Goal: Task Accomplishment & Management: Manage account settings

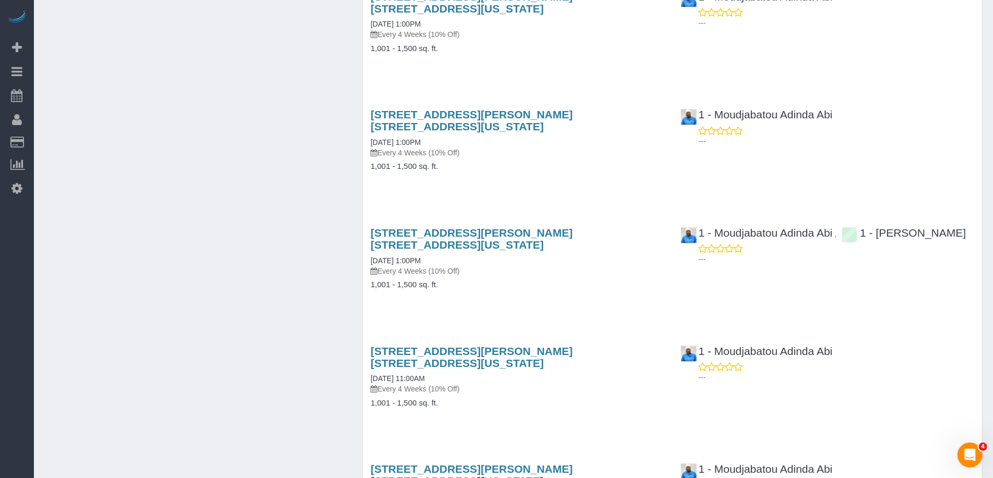
scroll to position [1295, 0]
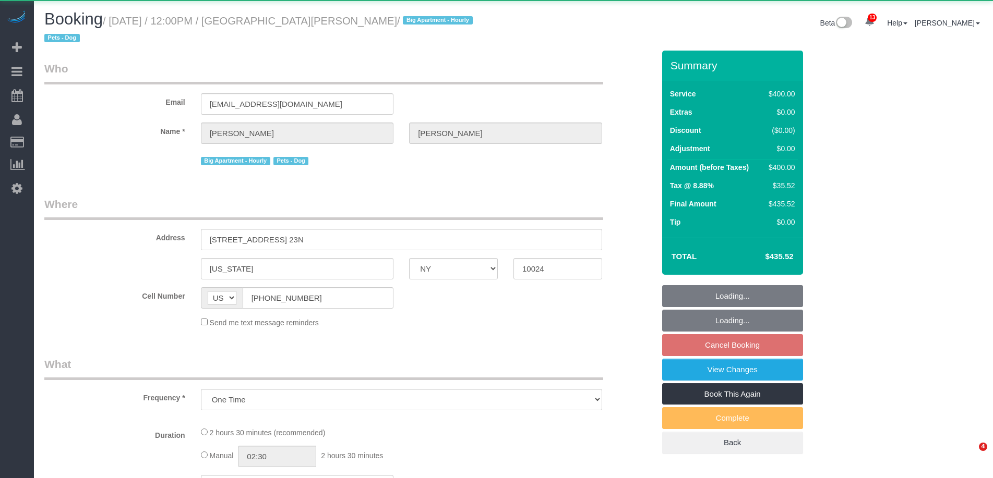
select select "NY"
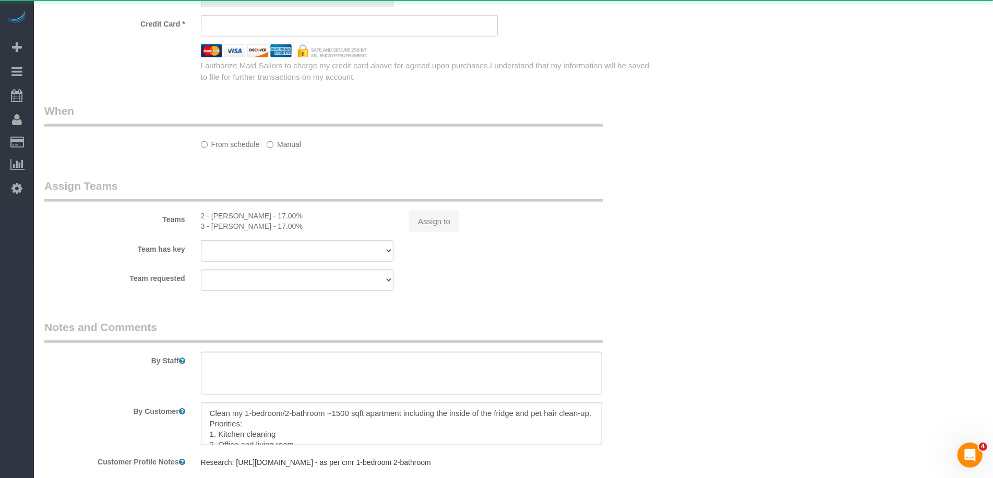
select select "string:stripe-pm_1QIE0P4VGloSiKo7MUBaprga"
select select "number:58"
select select "number:72"
select select "number:13"
select select "number:5"
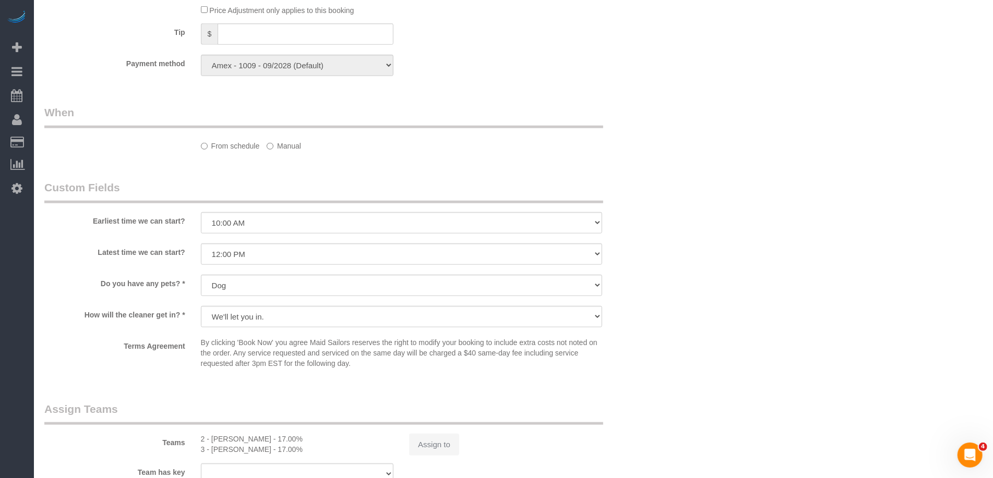
select select "object:977"
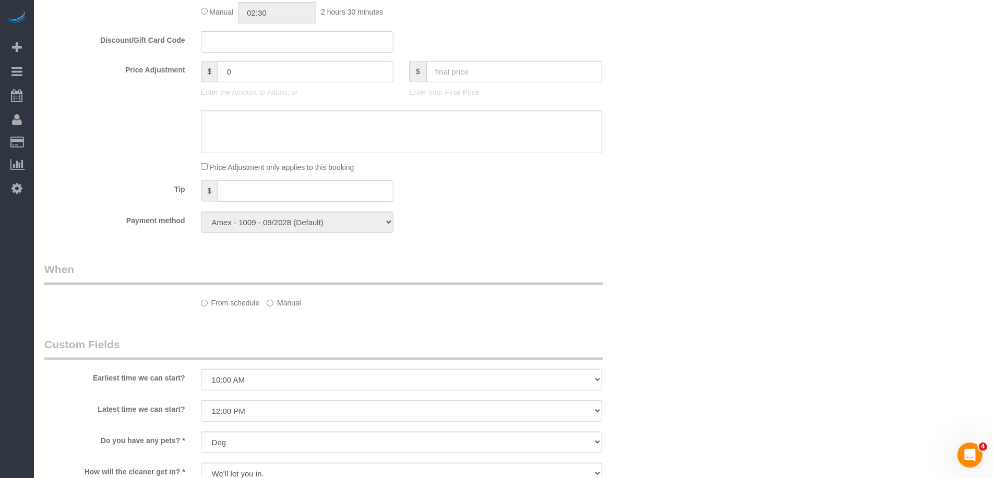
select select "2"
select select "150"
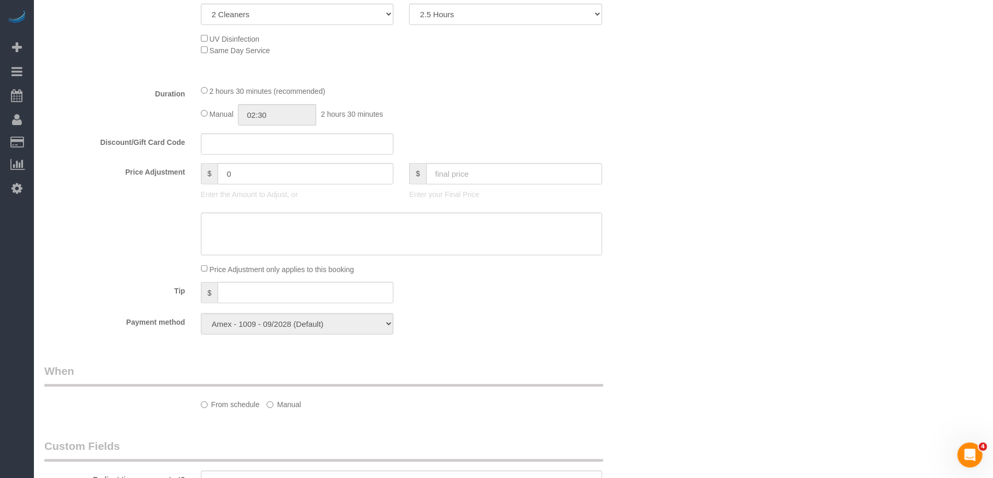
scroll to position [475, 0]
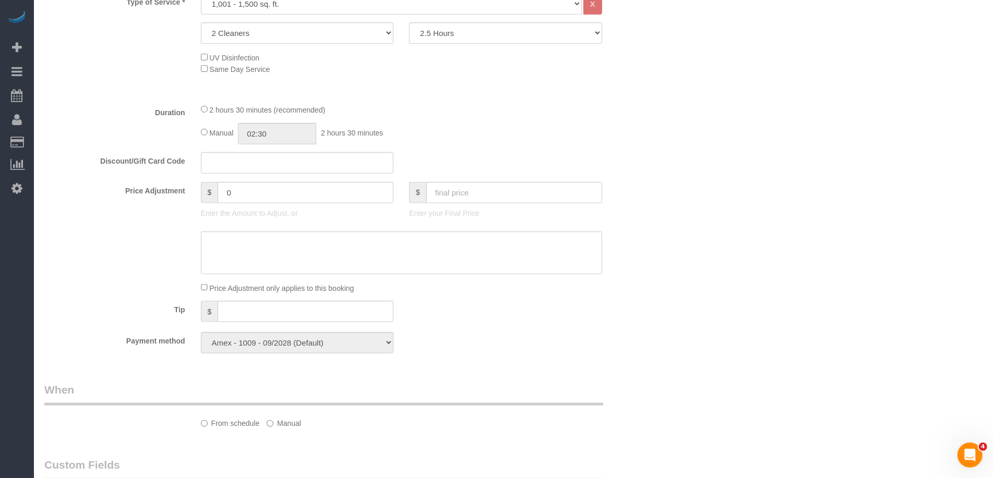
select select "spot1"
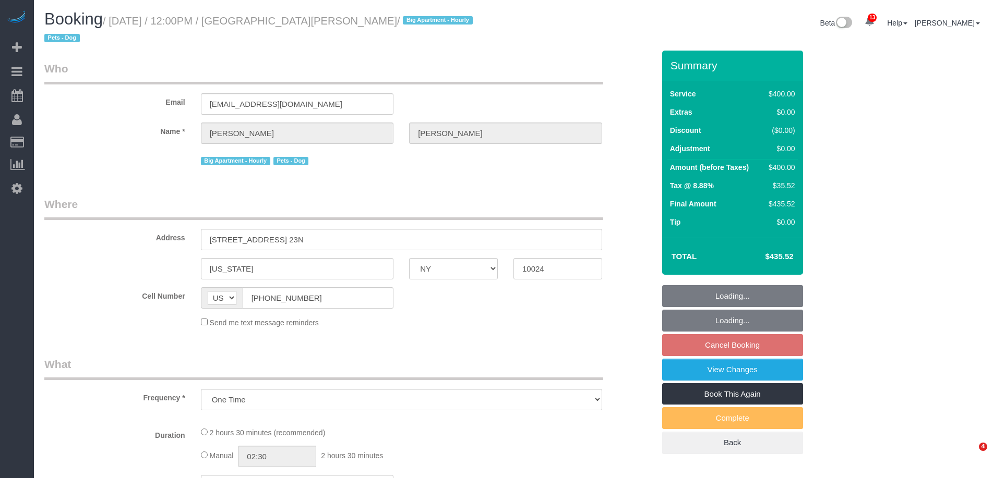
select select "NY"
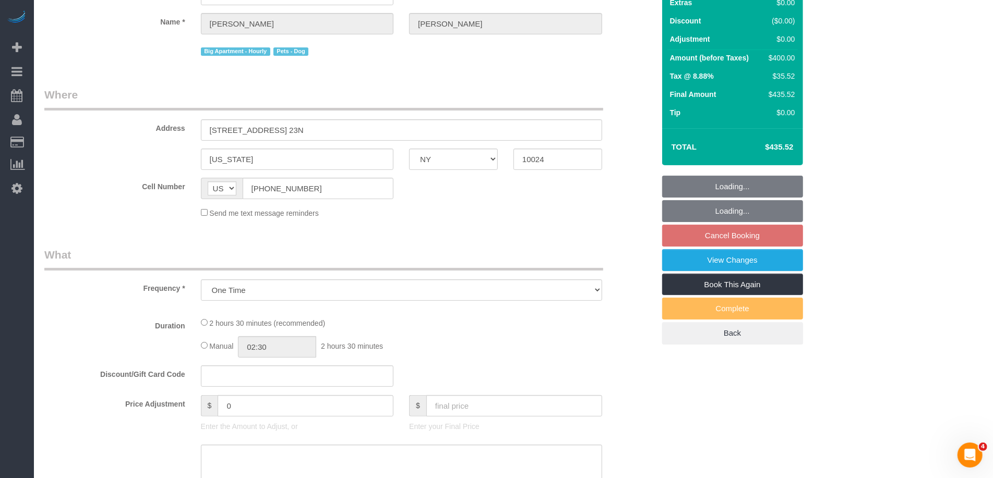
select select "string:stripe-pm_1QIE0P4VGloSiKo7MUBaprga"
select select "2"
select select "150"
select select "number:58"
select select "number:72"
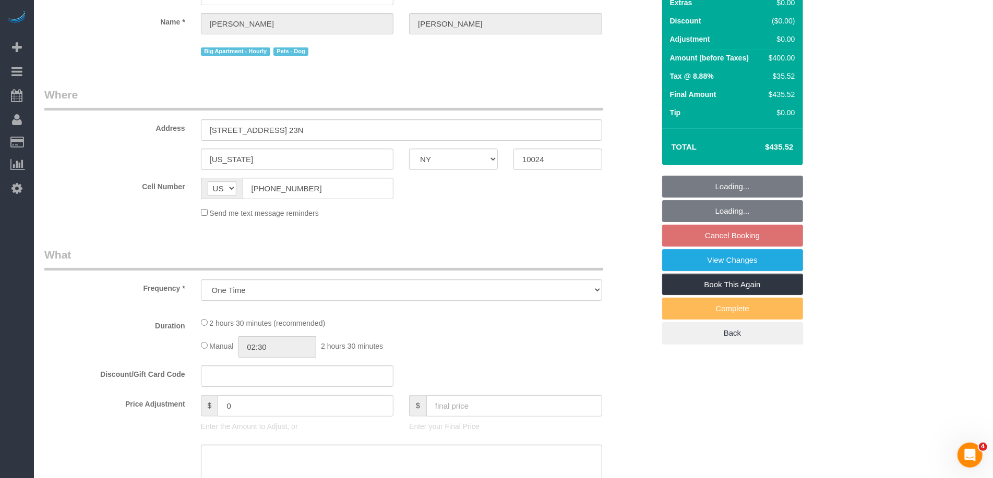
select select "number:13"
select select "number:5"
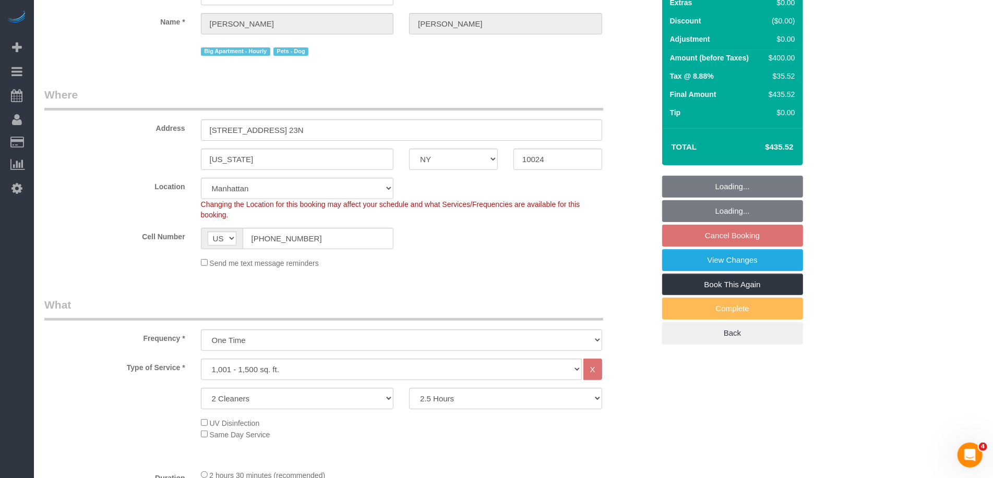
scroll to position [124, 0]
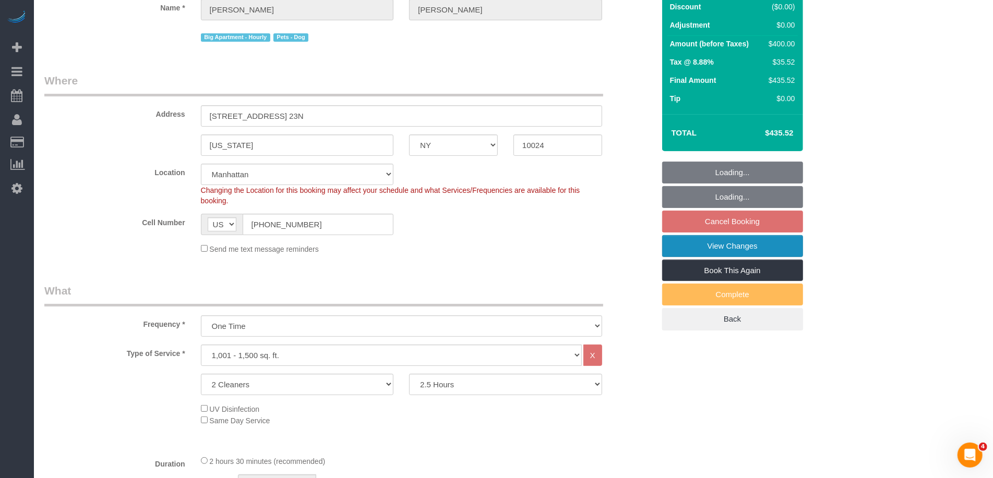
select select "object:980"
select select "spot1"
click at [709, 247] on link "View Changes" at bounding box center [732, 246] width 141 height 22
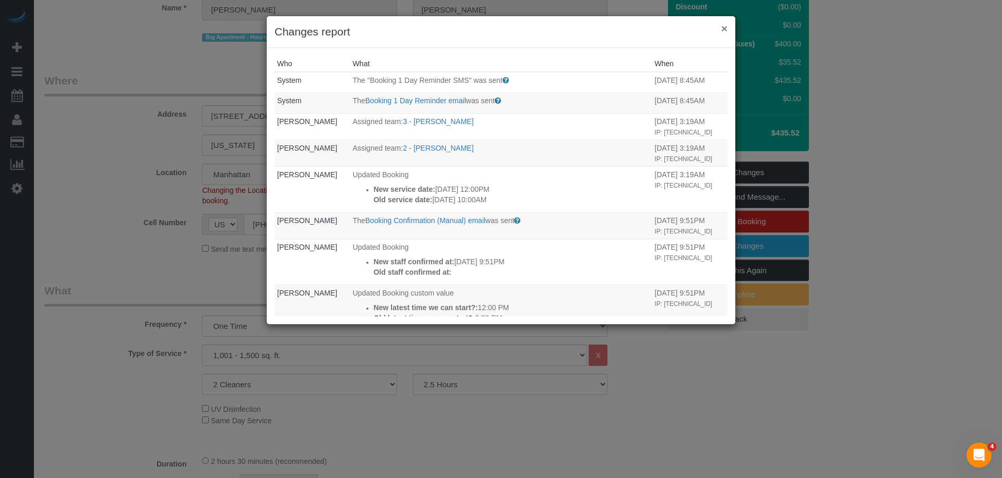
click at [724, 29] on button "×" at bounding box center [724, 28] width 6 height 11
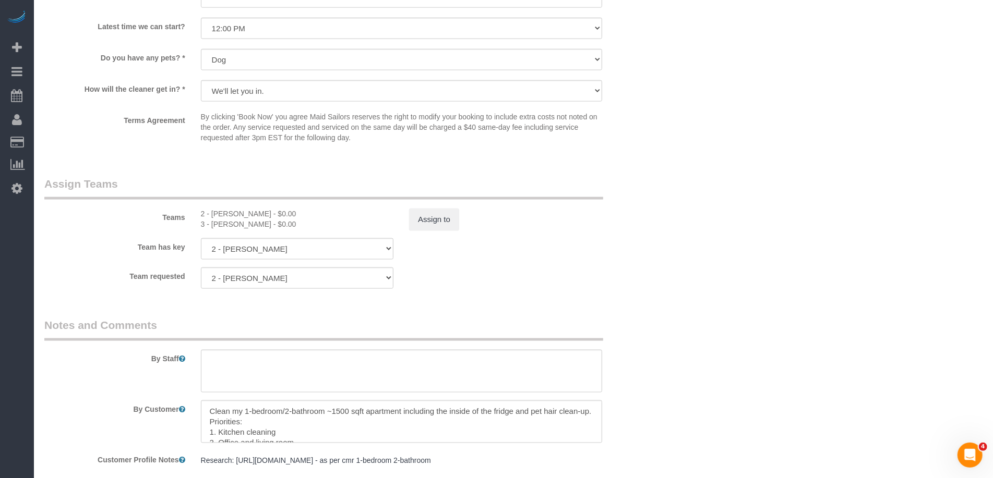
scroll to position [1029, 0]
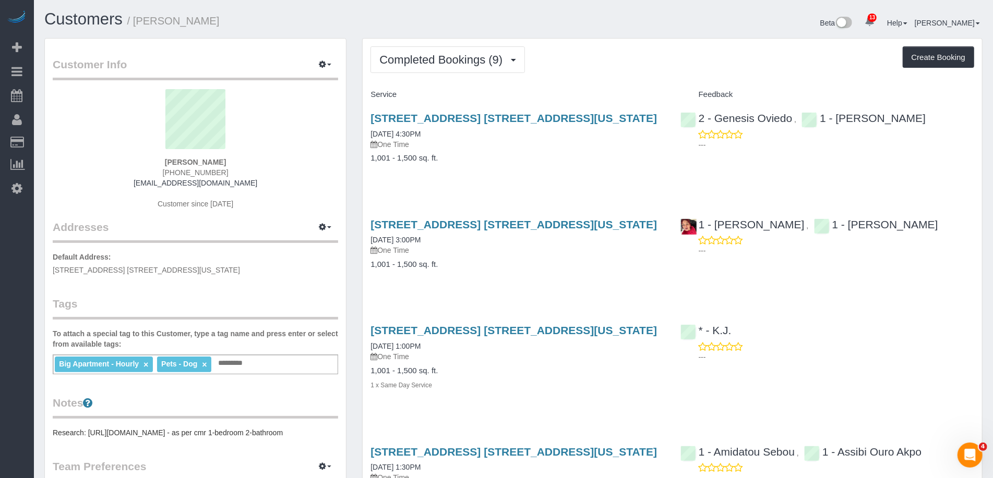
click at [253, 365] on div "Big Apartment - Hourly × Pets - Dog × Add a tag" at bounding box center [195, 365] width 285 height 20
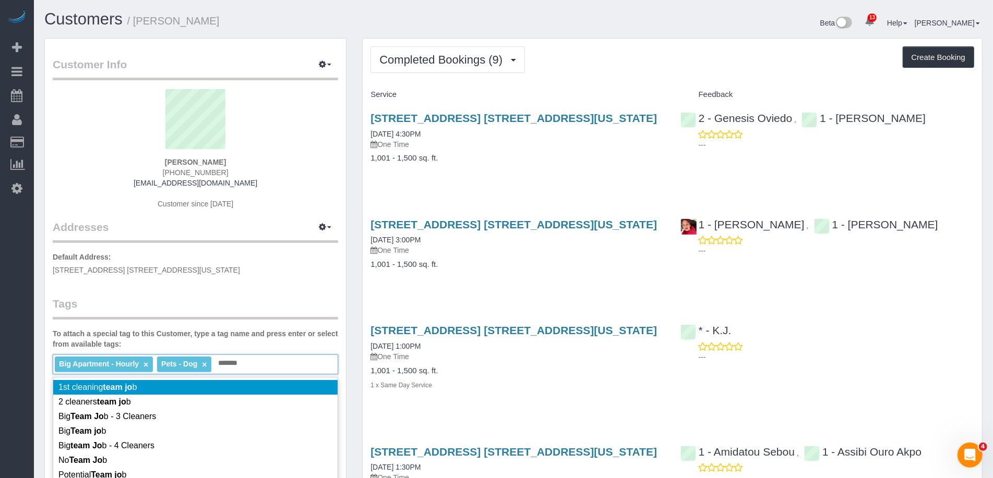
type input "********"
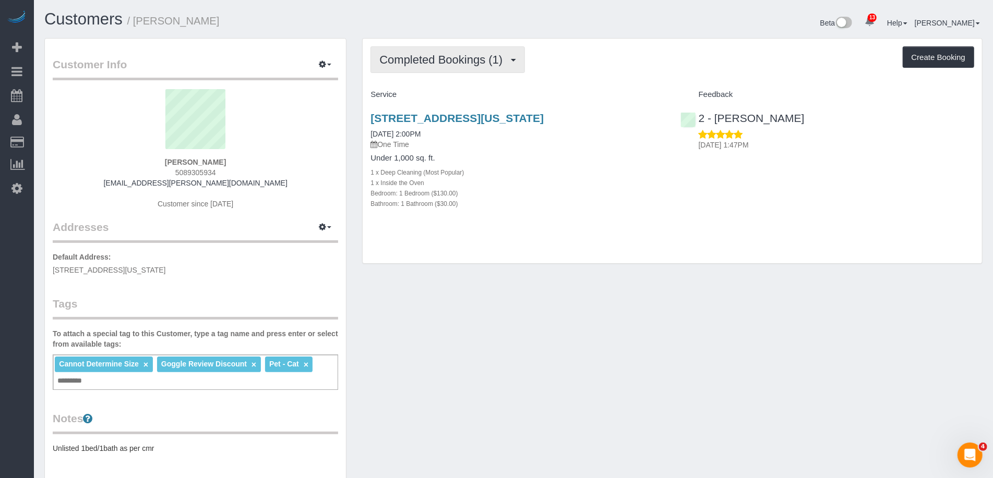
click at [484, 58] on span "Completed Bookings (1)" at bounding box center [443, 59] width 128 height 13
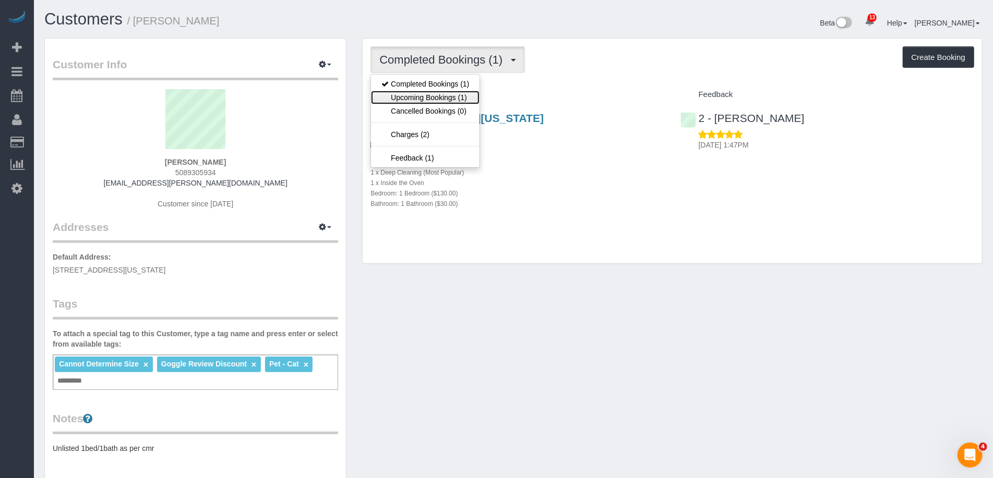
click at [468, 95] on link "Upcoming Bookings (1)" at bounding box center [425, 98] width 109 height 14
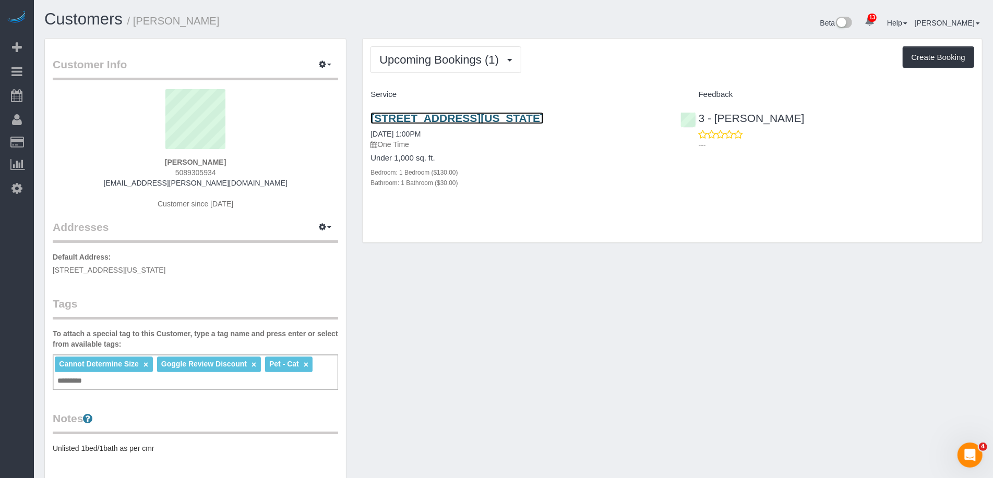
click at [473, 115] on link "[STREET_ADDRESS][US_STATE]" at bounding box center [456, 118] width 173 height 12
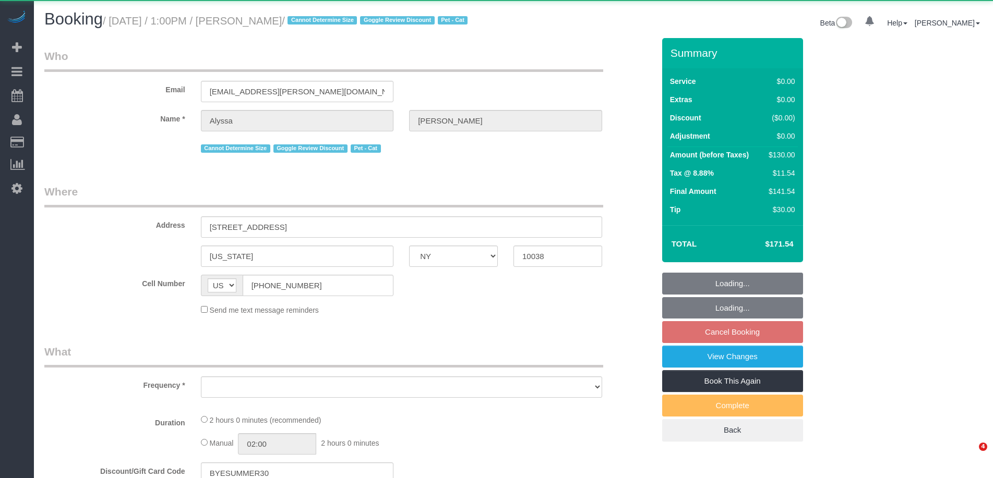
select select "NY"
select select "object:854"
select select "1"
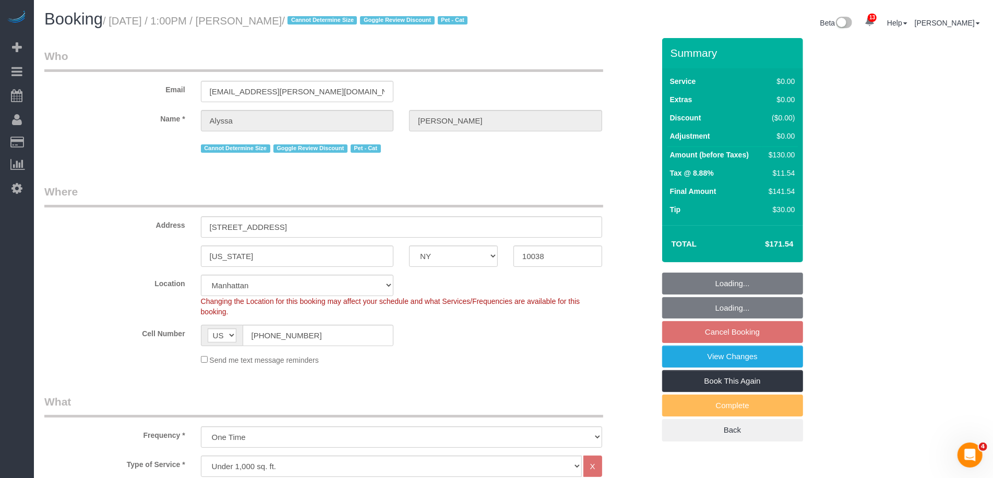
select select "string:stripe-pm_1RG6Xa4VGloSiKo7ObQklfvo"
select select "spot2"
select select "number:59"
select select "number:77"
select select "number:14"
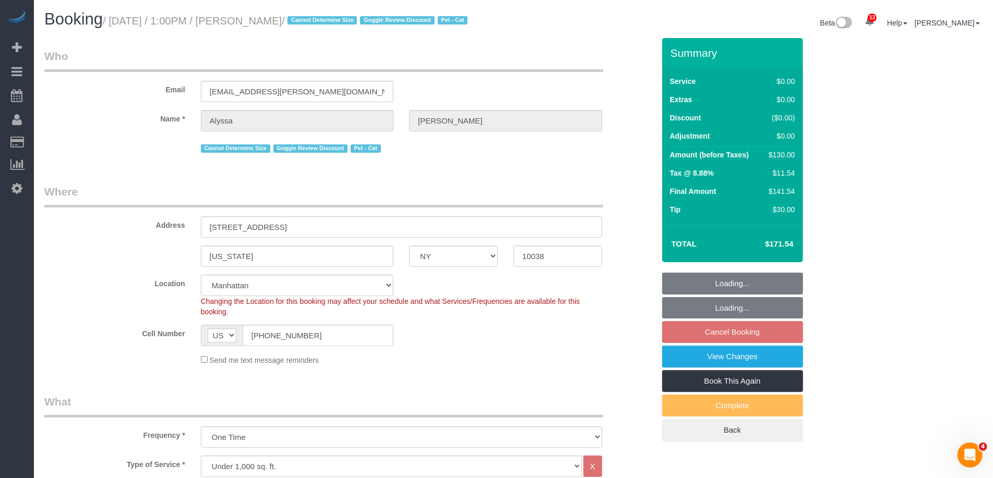
select select "number:6"
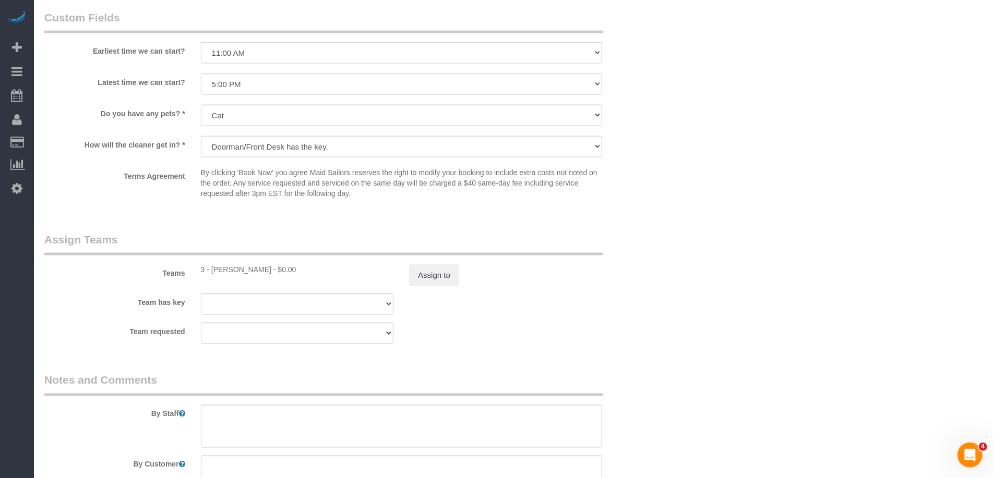
scroll to position [964, 0]
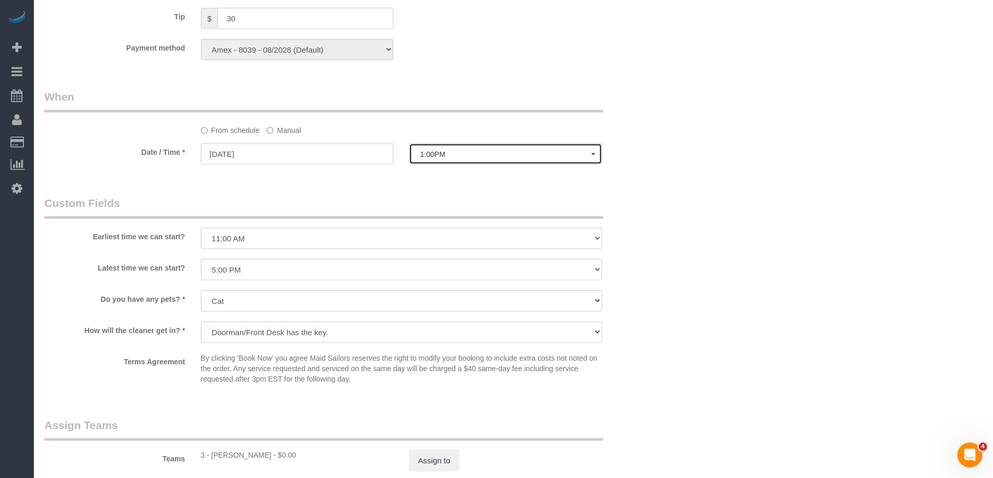
click at [432, 162] on button "1:00PM" at bounding box center [505, 153] width 193 height 21
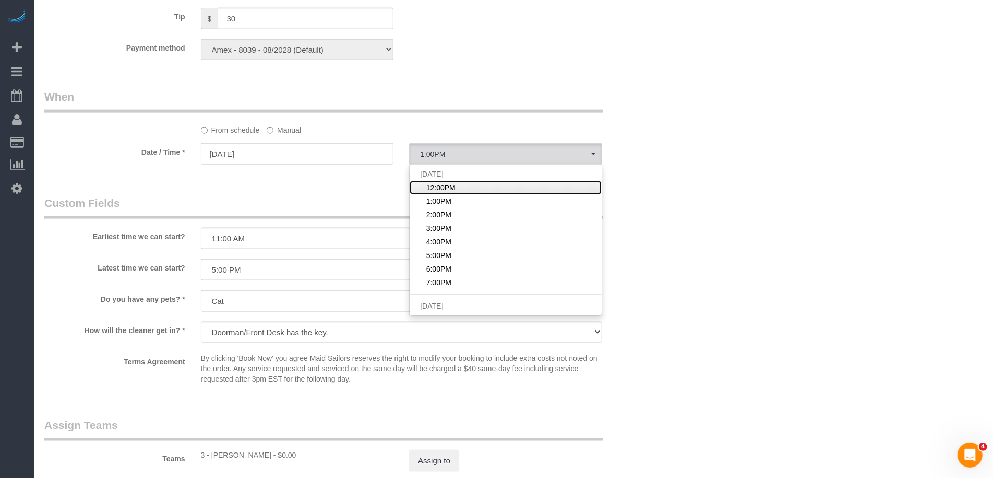
click at [437, 193] on span "12:00PM" at bounding box center [440, 188] width 29 height 10
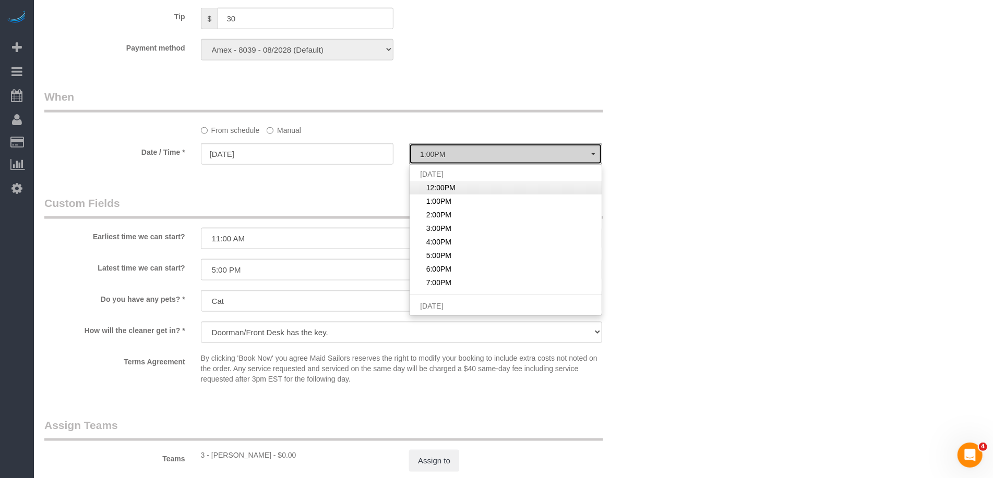
select select "spot1"
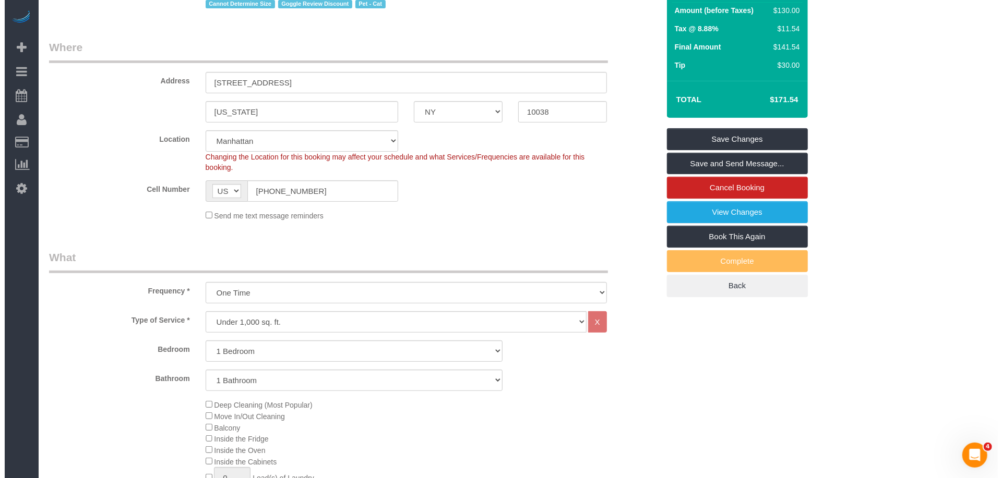
scroll to position [0, 0]
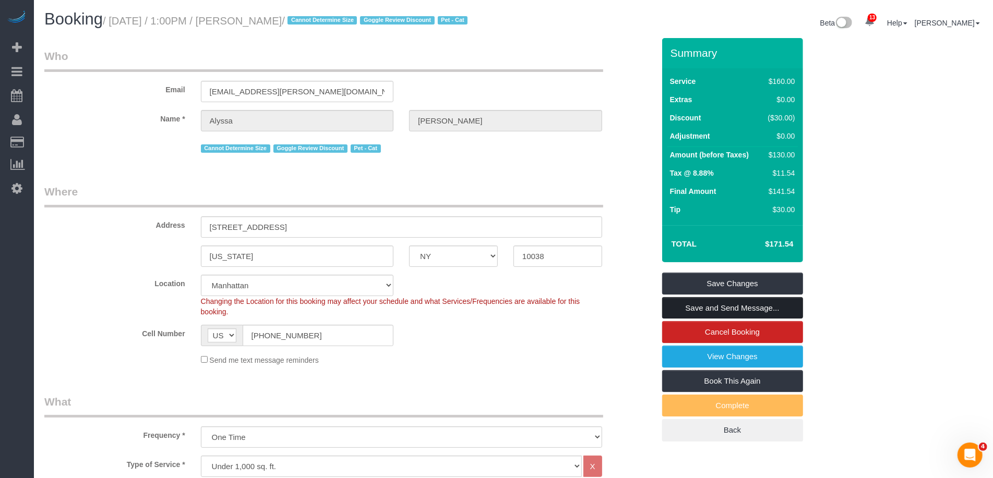
click at [748, 319] on link "Save and Send Message..." at bounding box center [732, 308] width 141 height 22
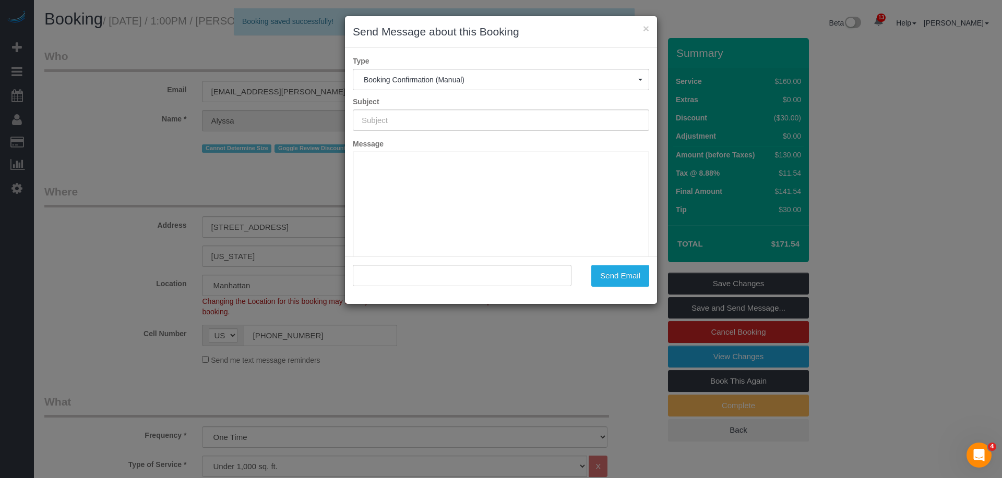
type input "Cleaning Confirmed for 09/06/2025 at 12:00pm"
type input ""Alyssa Brady" <lyss.brady@gmail.com>"
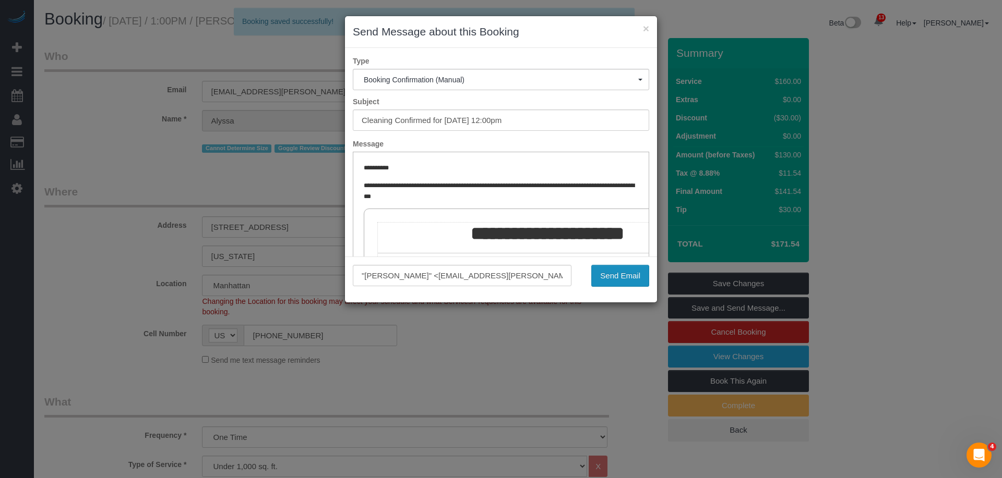
click at [610, 281] on button "Send Email" at bounding box center [620, 276] width 58 height 22
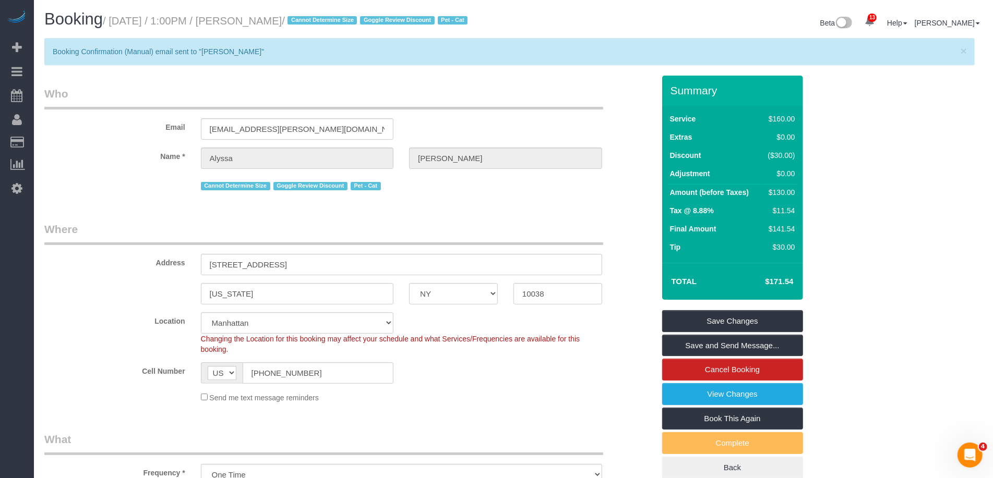
click at [616, 22] on button "×" at bounding box center [619, 20] width 6 height 11
click at [268, 22] on small "/ September 06, 2025 / 1:00PM / Alyssa Brady / Cannot Determine Size Goggle Rev…" at bounding box center [287, 20] width 368 height 11
copy small "Alyssa Brady"
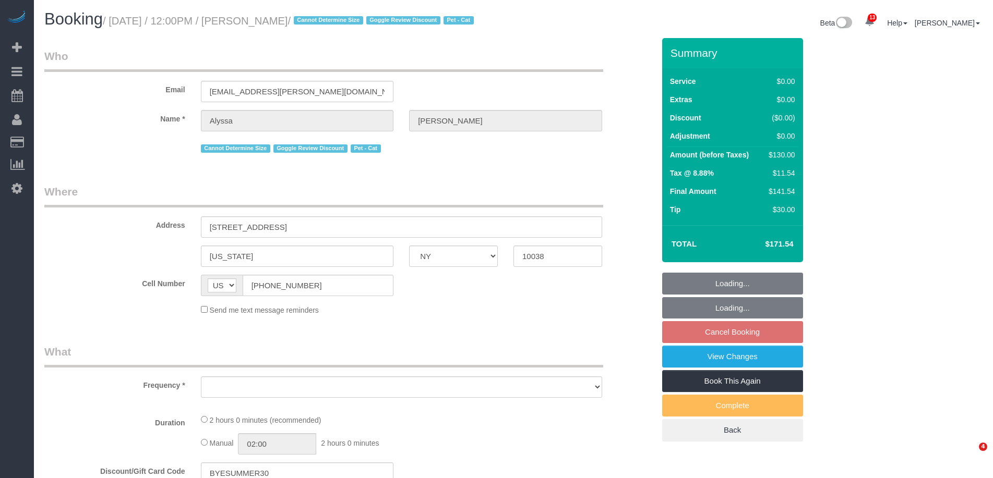
select select "NY"
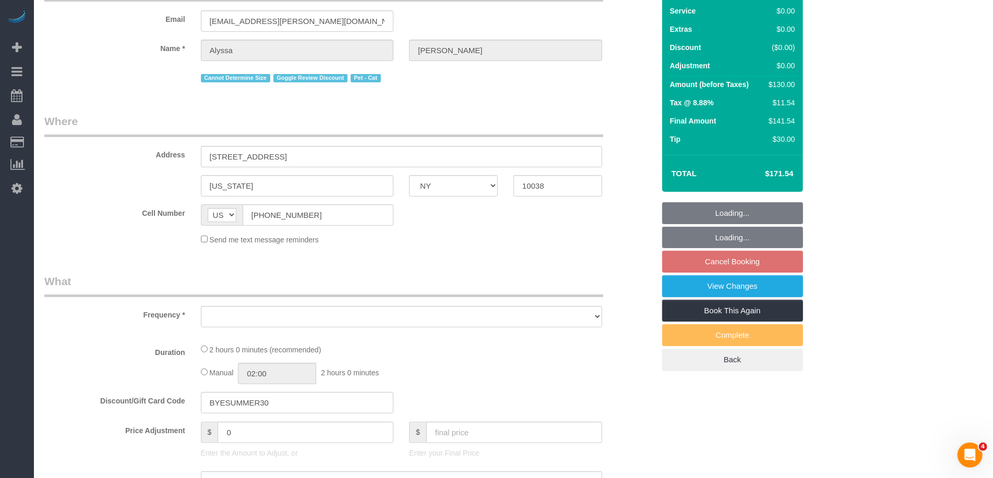
scroll to position [85, 0]
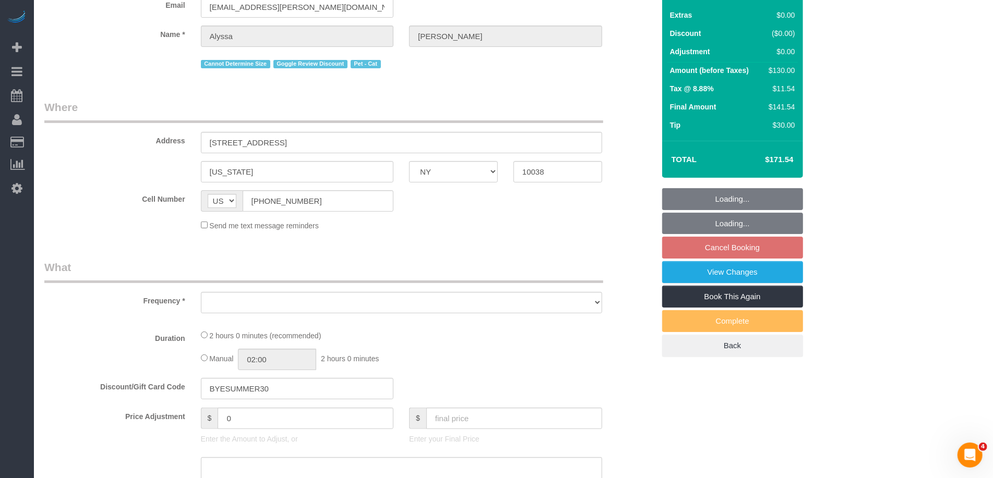
select select "object:745"
select select "1"
select select "spot1"
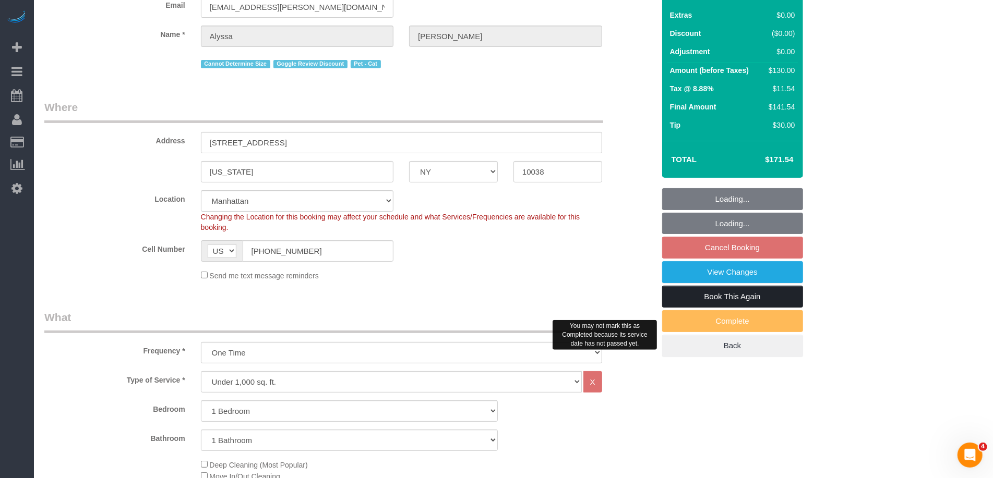
select select "string:stripe-pm_1RG6Xa4VGloSiKo7ObQklfvo"
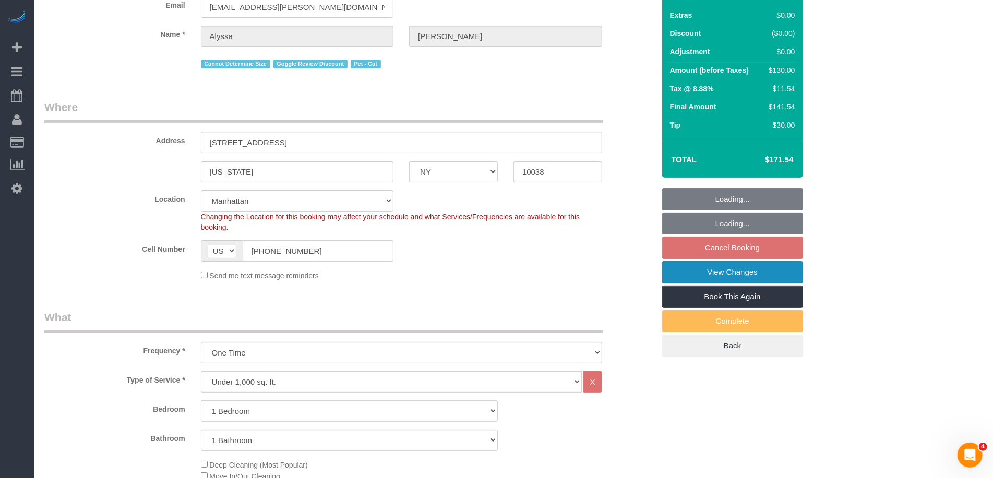
select select "object:862"
click at [760, 283] on link "View Changes" at bounding box center [732, 272] width 141 height 22
select select "number:59"
select select "number:77"
select select "number:14"
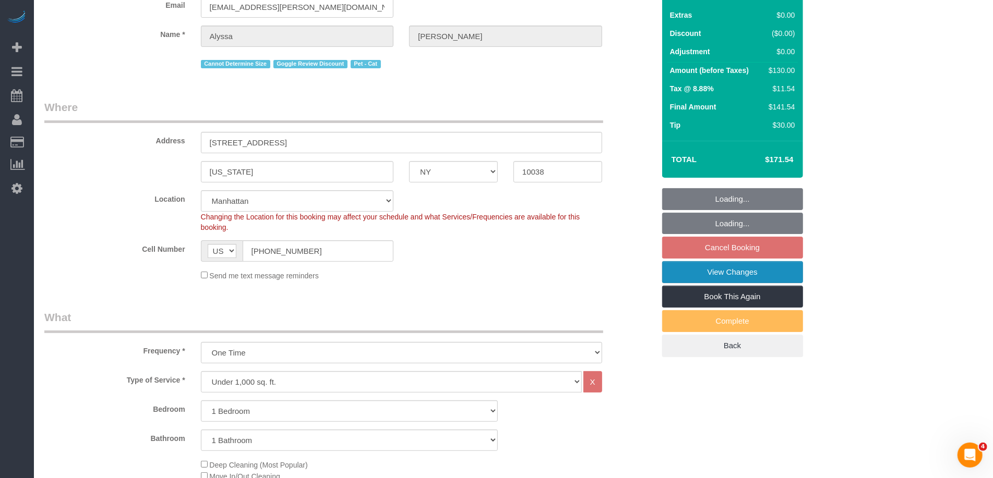
select select "number:6"
select select "1"
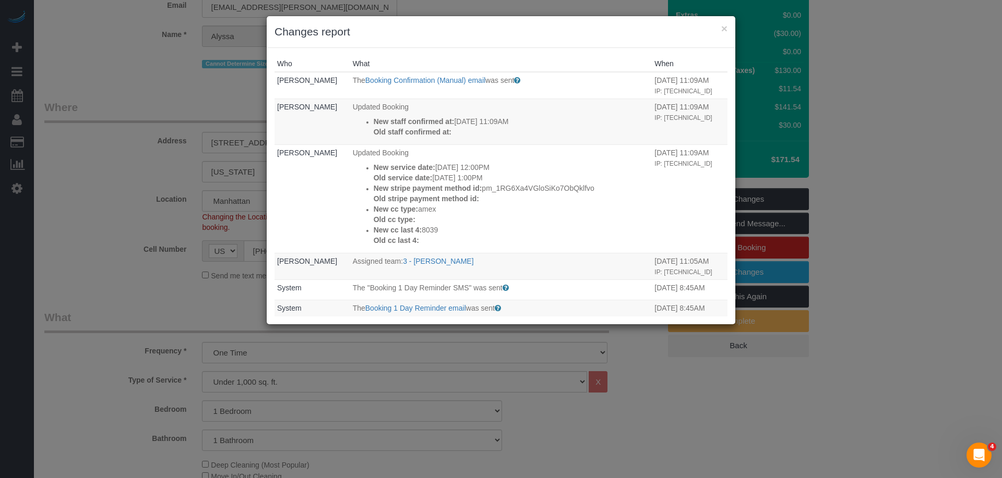
click at [730, 30] on div "× Changes report" at bounding box center [501, 32] width 469 height 32
click at [722, 29] on button "×" at bounding box center [724, 28] width 6 height 11
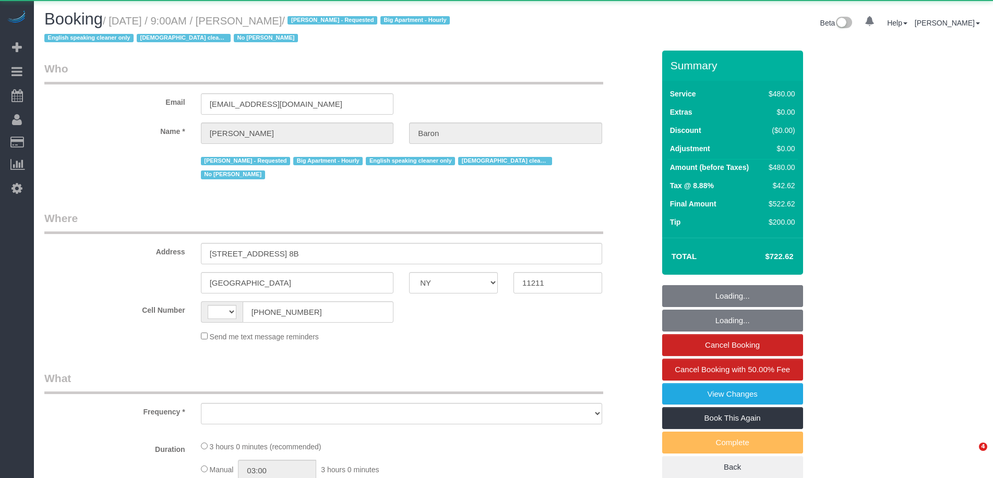
select select "NY"
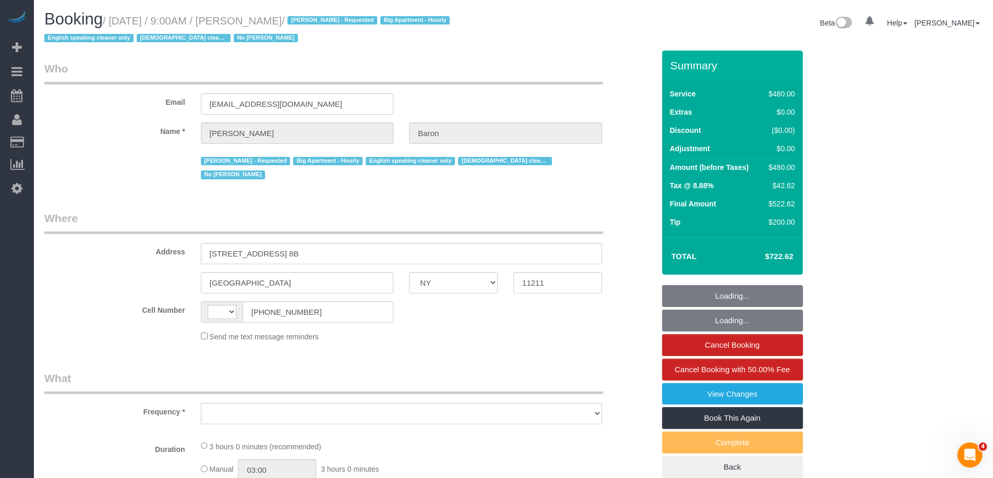
select select "string:[GEOGRAPHIC_DATA]"
select select "object:765"
select select "2"
select select "180"
select select "object:1002"
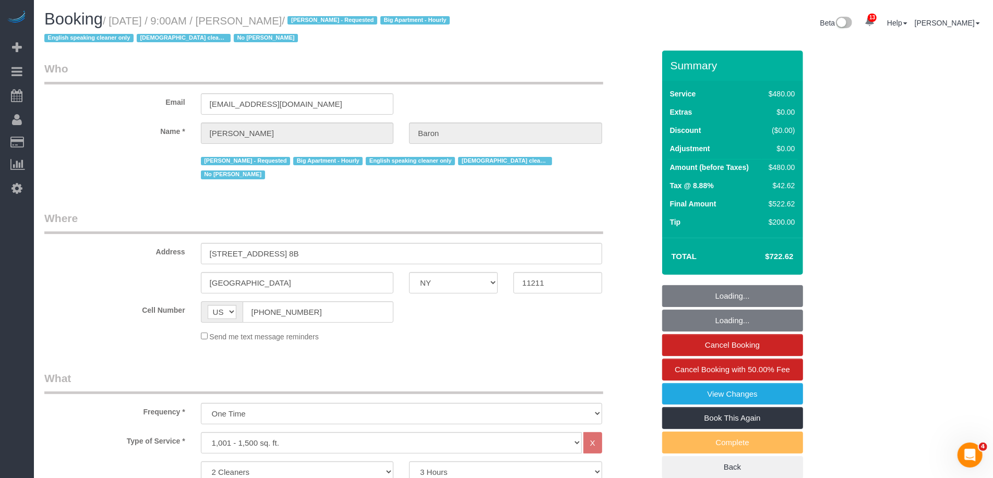
select select "spot1"
select select "number:89"
select select "number:90"
select select "number:15"
select select "number:5"
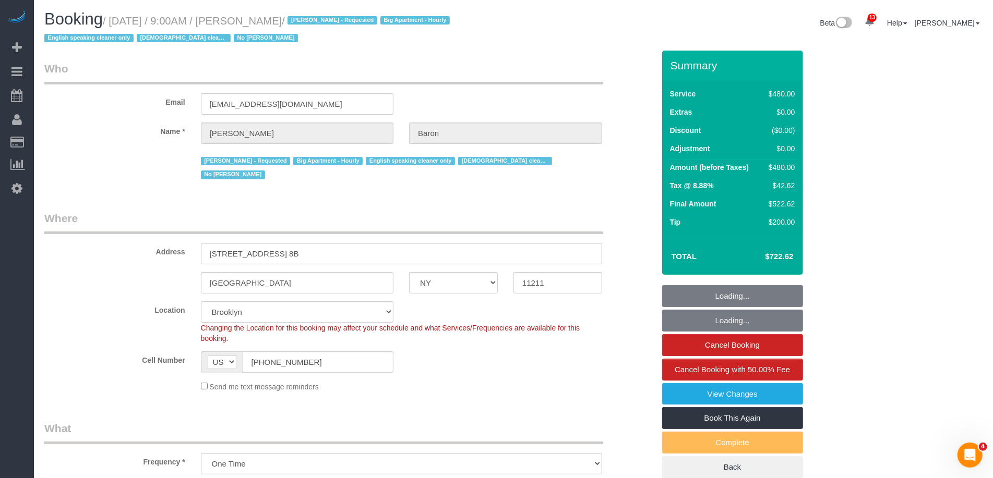
select select "string:stripe-pm_1ObBJy4VGloSiKo7zzcBv4sT"
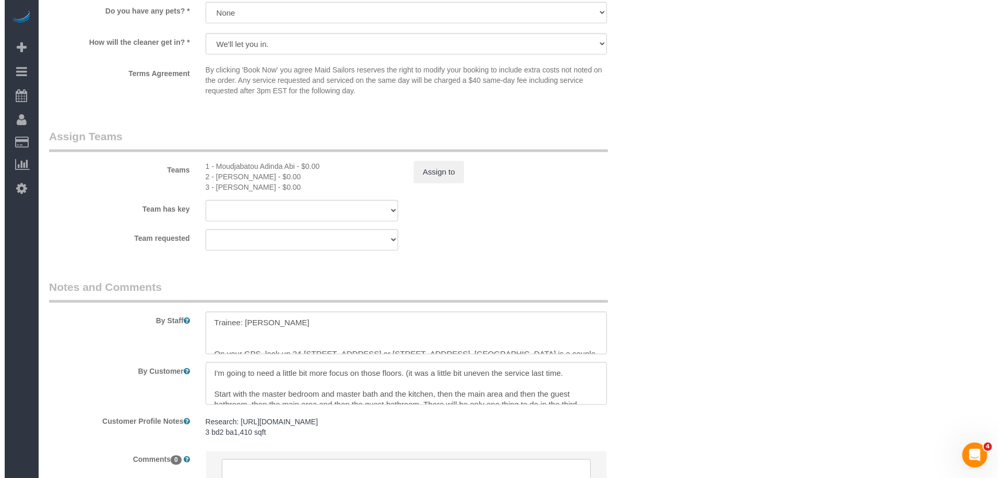
scroll to position [1155, 0]
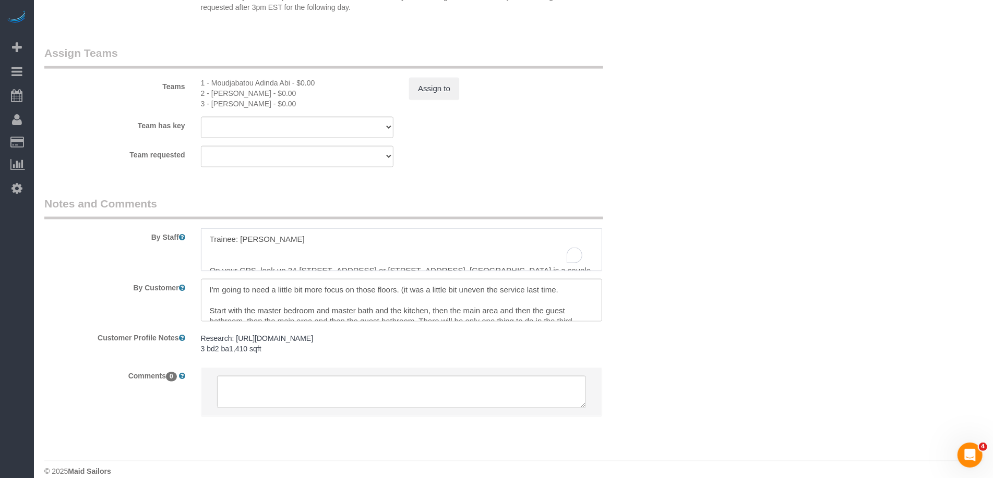
drag, startPoint x: 238, startPoint y: 235, endPoint x: 194, endPoint y: 216, distance: 48.4
click at [194, 229] on div at bounding box center [401, 250] width 417 height 43
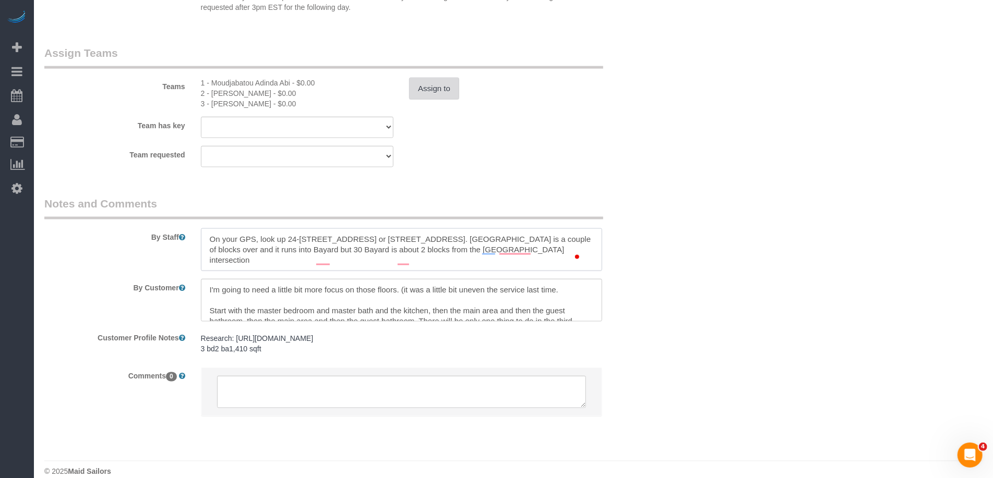
type textarea "On your GPS, look up 24-[STREET_ADDRESS] or [STREET_ADDRESS]. [GEOGRAPHIC_DATA]…"
click at [444, 78] on button "Assign to" at bounding box center [434, 89] width 50 height 22
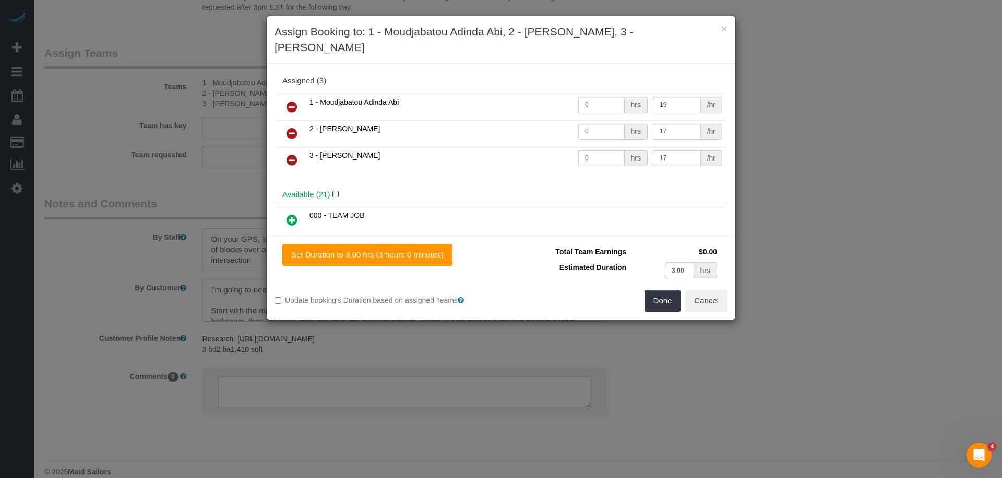
click at [298, 124] on link at bounding box center [292, 134] width 25 height 21
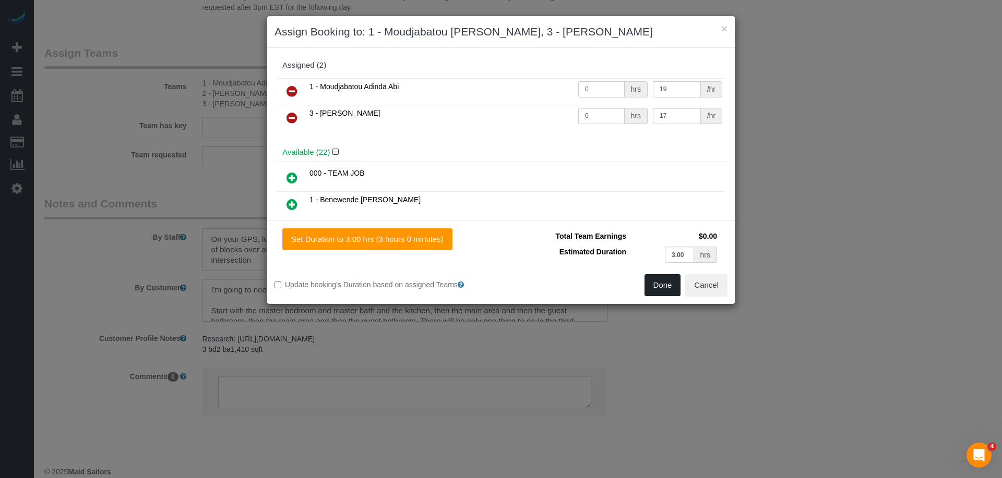
click at [673, 281] on button "Done" at bounding box center [662, 285] width 37 height 22
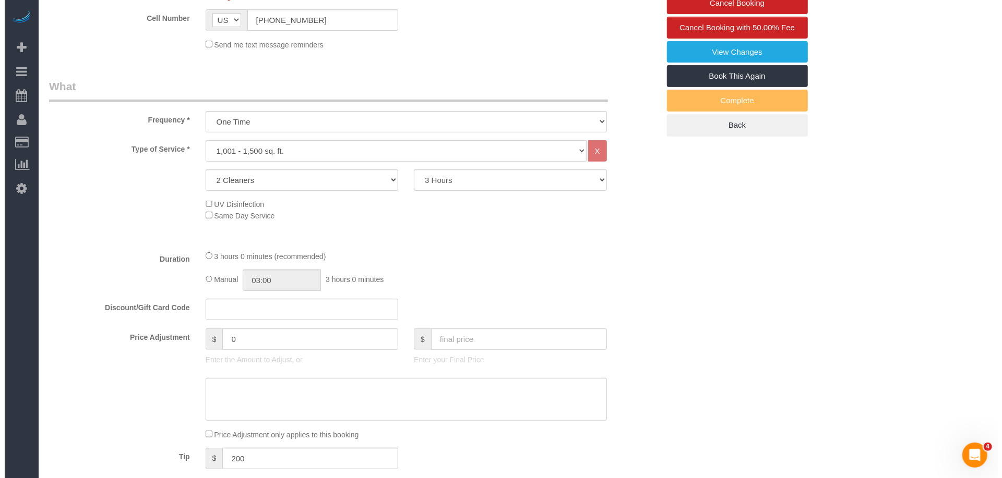
scroll to position [0, 0]
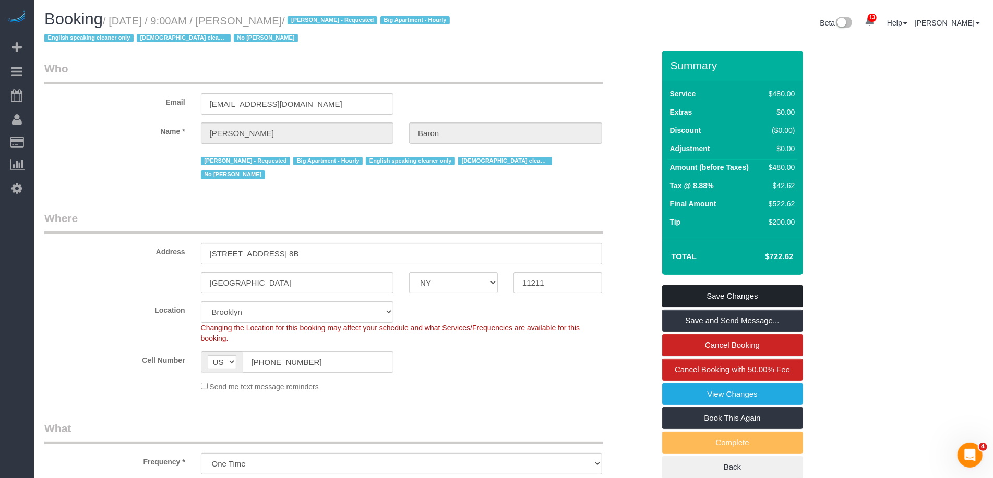
click at [701, 291] on link "Save Changes" at bounding box center [732, 296] width 141 height 22
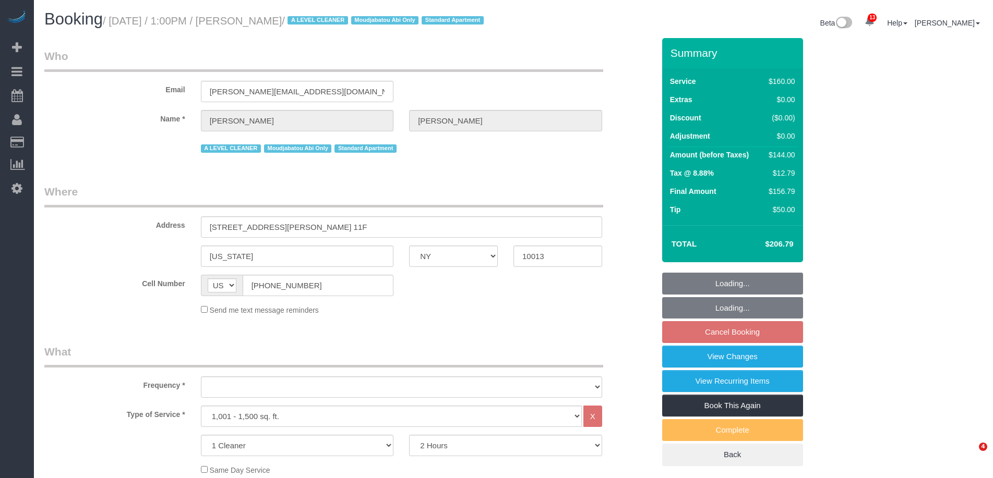
select select "NY"
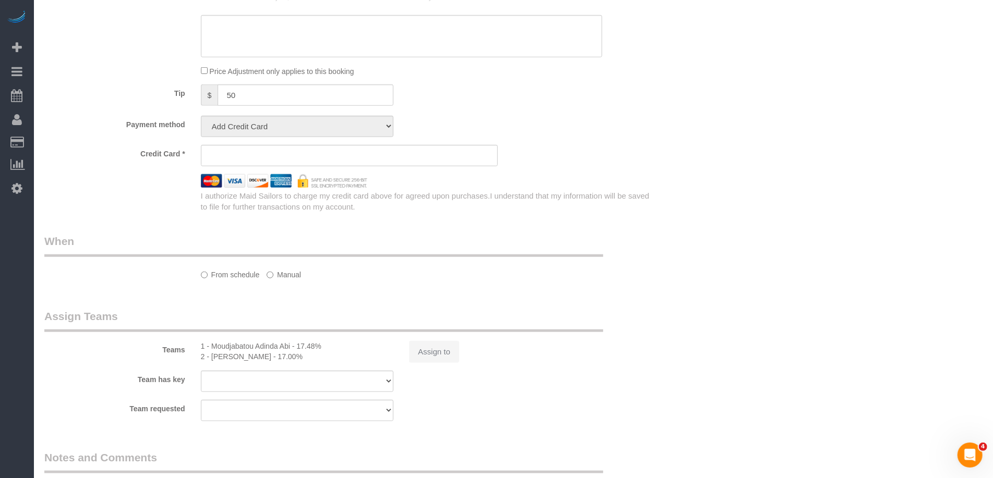
select select "object:829"
select select "number:89"
select select "number:90"
select select "number:15"
select select "number:6"
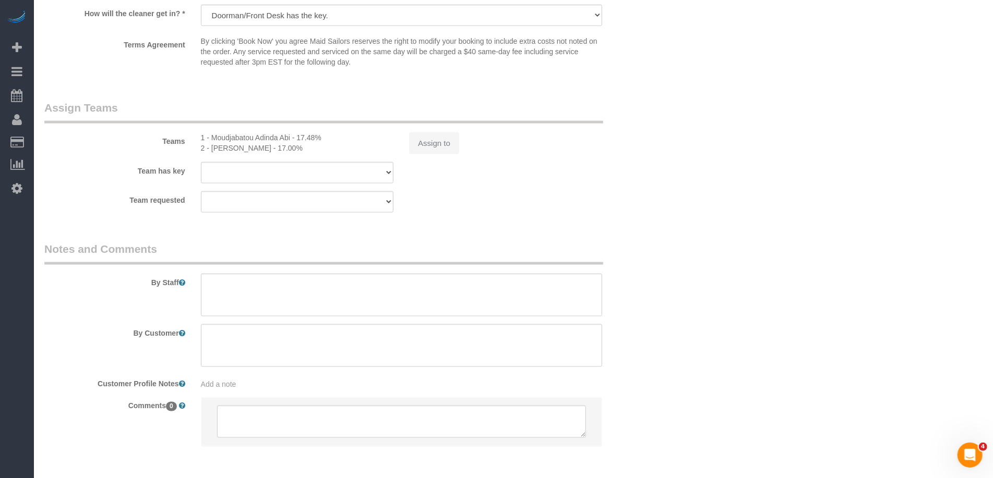
select select "string:stripe-pm_1JYag04VGloSiKo7UDbI4bLh"
select select "spot2"
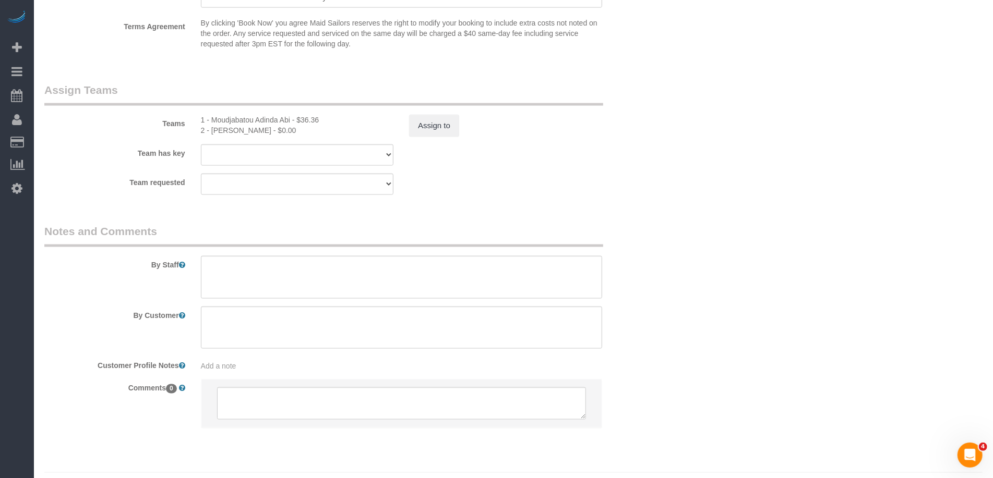
select select "object:1393"
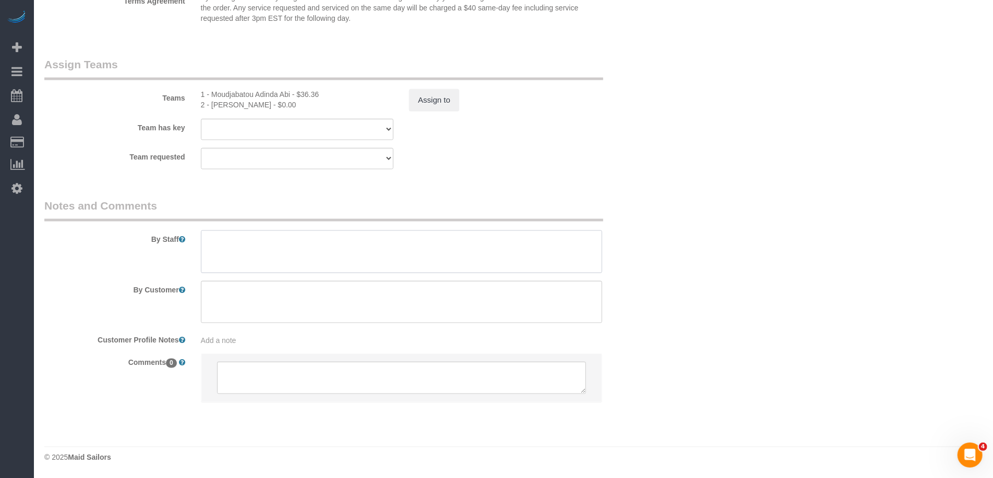
click at [252, 243] on textarea at bounding box center [401, 252] width 401 height 43
paste textarea "[PERSON_NAME]"
click at [430, 242] on textarea "To enrich screen reader interactions, please activate Accessibility in Grammarl…" at bounding box center [401, 252] width 401 height 43
click at [446, 243] on textarea "To enrich screen reader interactions, please activate Accessibility in Grammarl…" at bounding box center [401, 252] width 401 height 43
click at [402, 241] on textarea "To enrich screen reader interactions, please activate Accessibility in Grammarl…" at bounding box center [401, 252] width 401 height 43
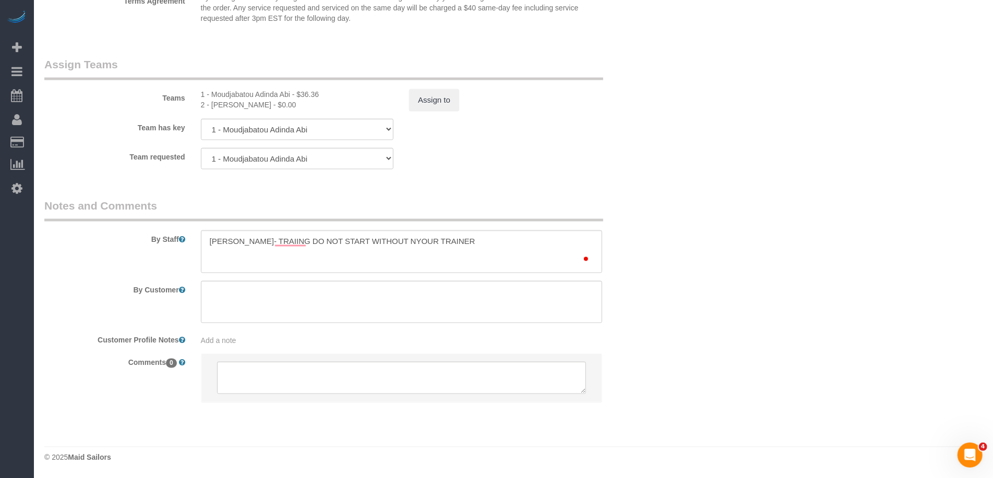
click at [411, 242] on textarea "To enrich screen reader interactions, please activate Accessibility in Grammarl…" at bounding box center [401, 252] width 401 height 43
type textarea "[PERSON_NAME]- TRAIING DO NOT START WITHOUT YOUR TRAINER"
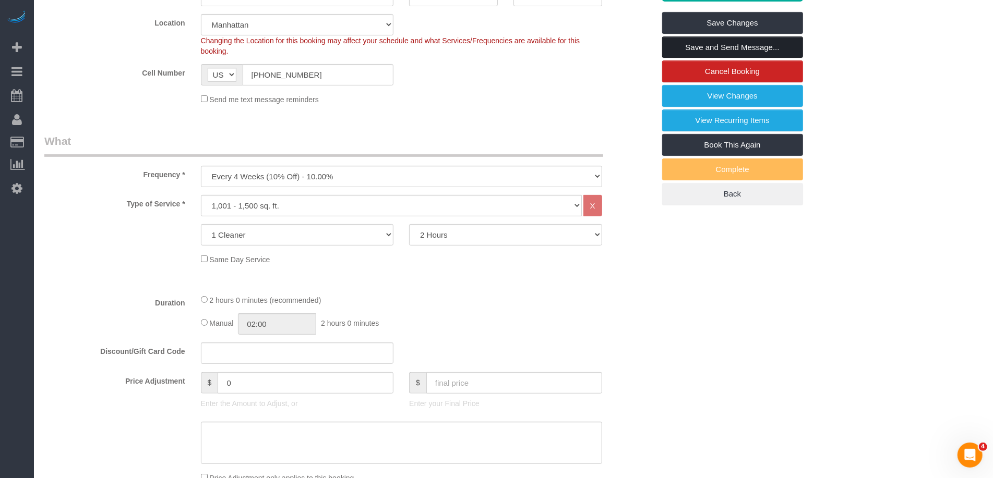
scroll to position [0, 0]
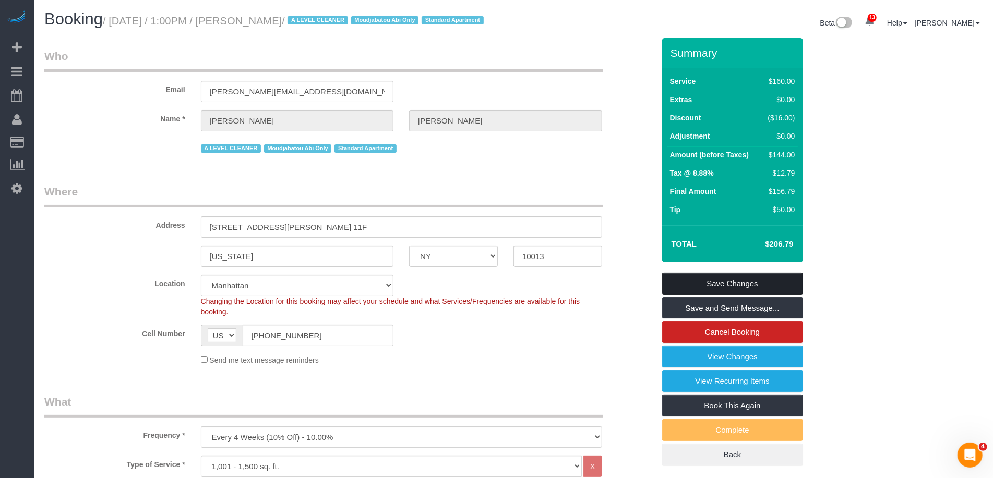
click at [701, 293] on link "Save Changes" at bounding box center [732, 284] width 141 height 22
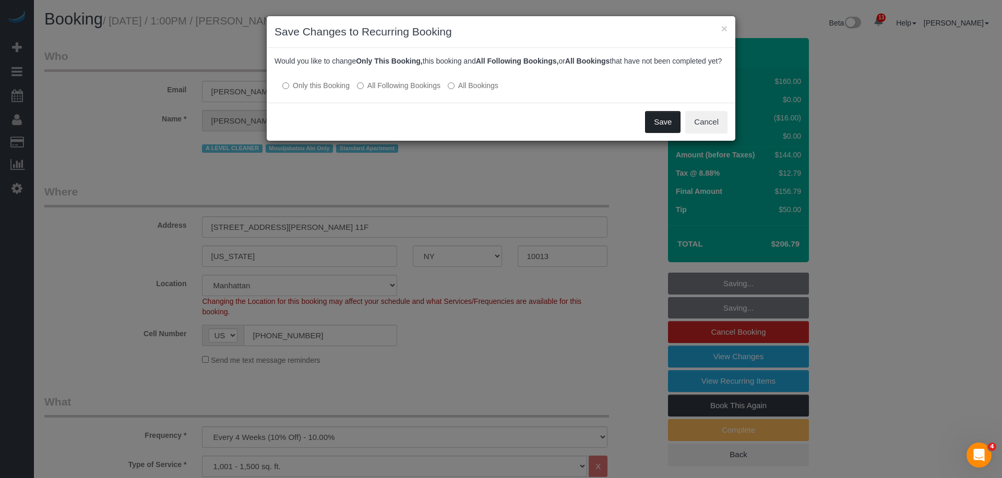
click at [647, 135] on div "Save Cancel" at bounding box center [501, 122] width 469 height 38
click at [648, 133] on button "Save" at bounding box center [662, 122] width 35 height 22
